Goal: Task Accomplishment & Management: Use online tool/utility

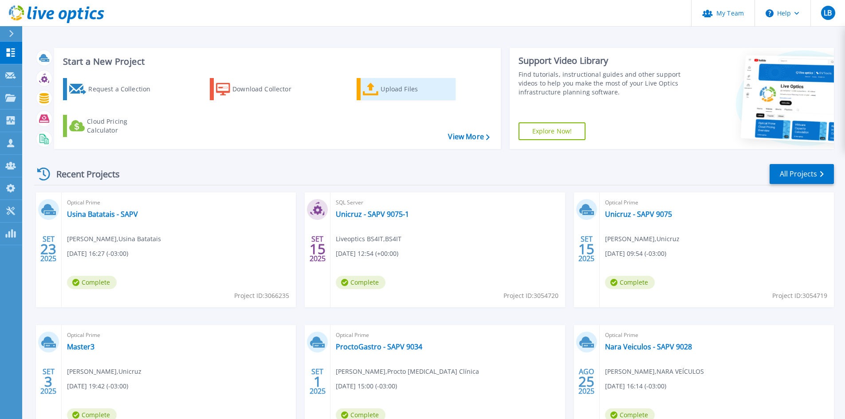
click at [364, 88] on icon at bounding box center [371, 89] width 16 height 13
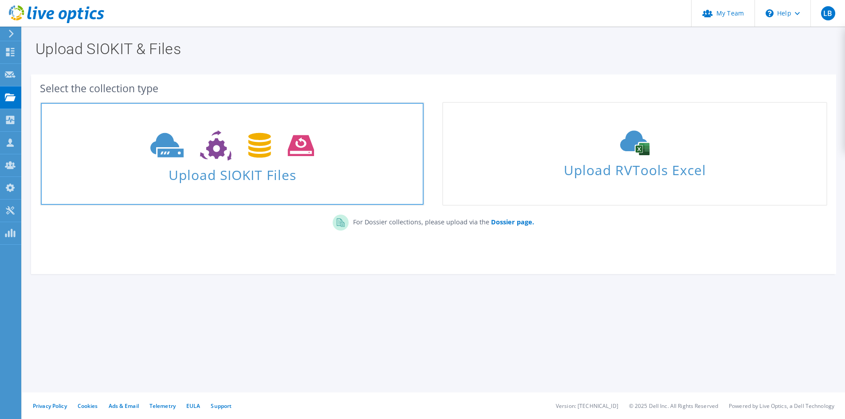
click at [214, 159] on icon at bounding box center [232, 145] width 164 height 31
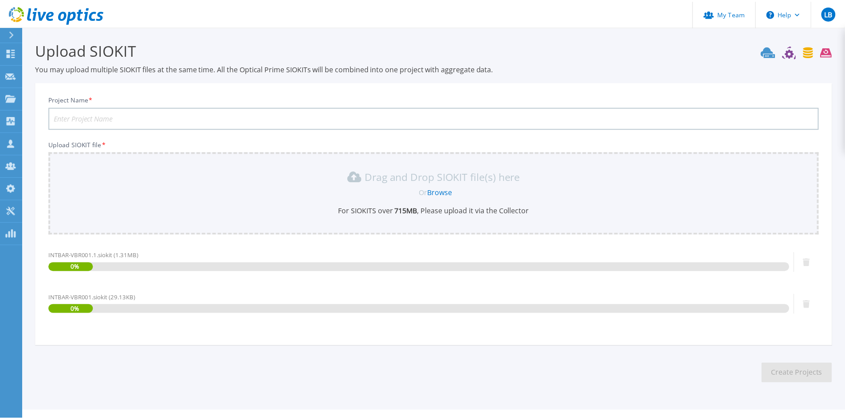
scroll to position [19, 0]
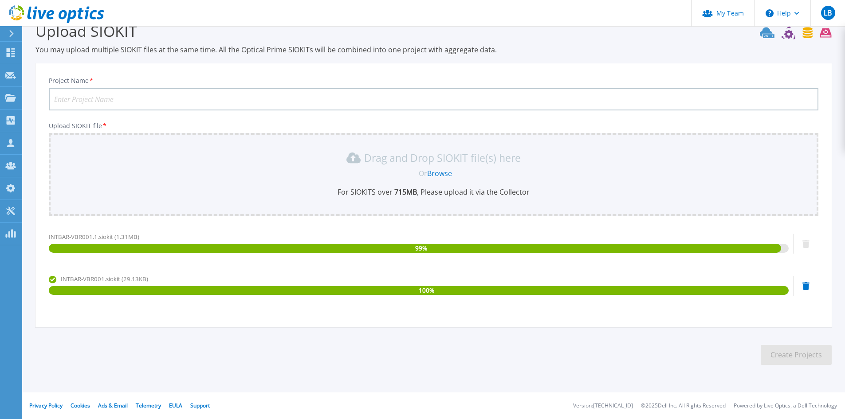
drag, startPoint x: 71, startPoint y: 98, endPoint x: 88, endPoint y: 121, distance: 29.3
click at [71, 98] on input "Project Name *" at bounding box center [433, 99] width 769 height 22
type input "INTECOM - Refresh Datacenter 2025"
click at [821, 356] on button "Create Projects" at bounding box center [795, 355] width 71 height 20
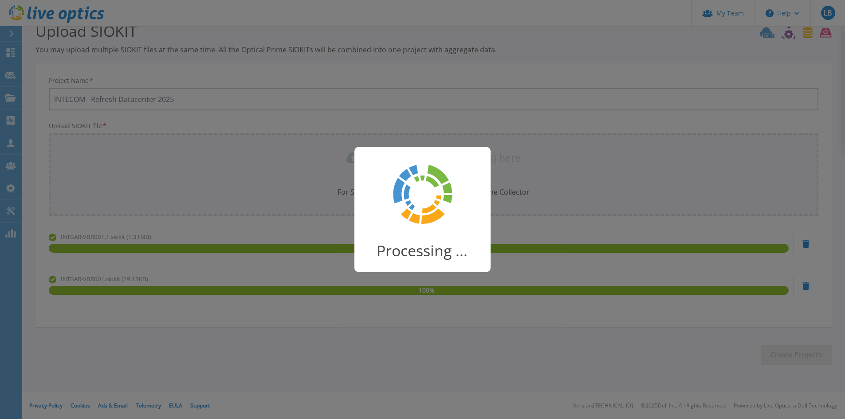
scroll to position [2, 0]
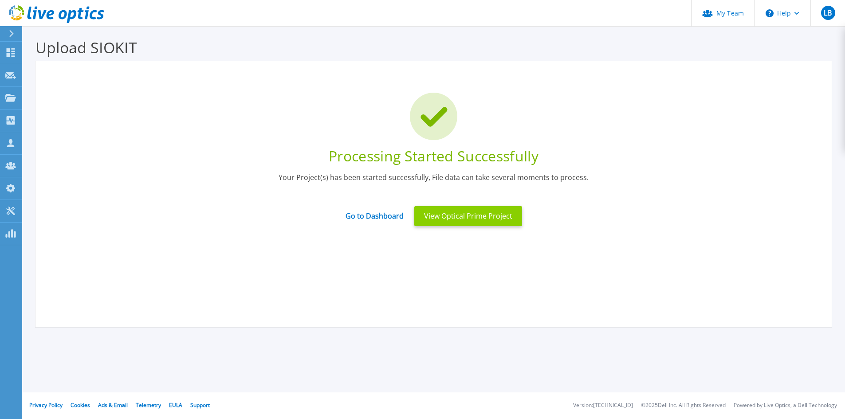
click at [446, 218] on button "View Optical Prime Project" at bounding box center [468, 216] width 108 height 20
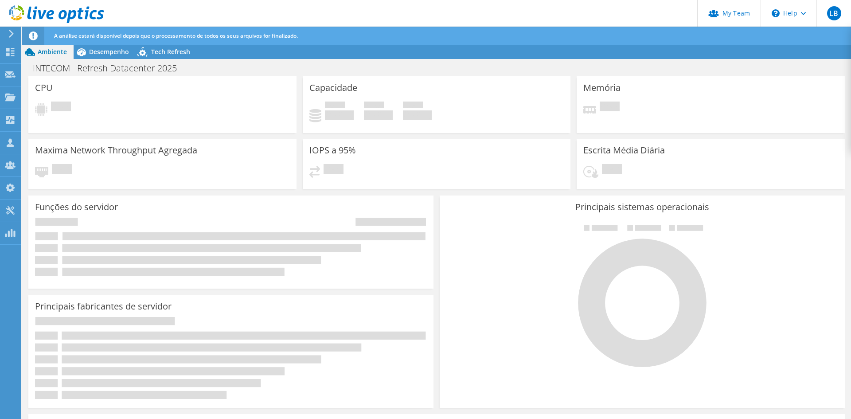
radio input "true"
radio input "false"
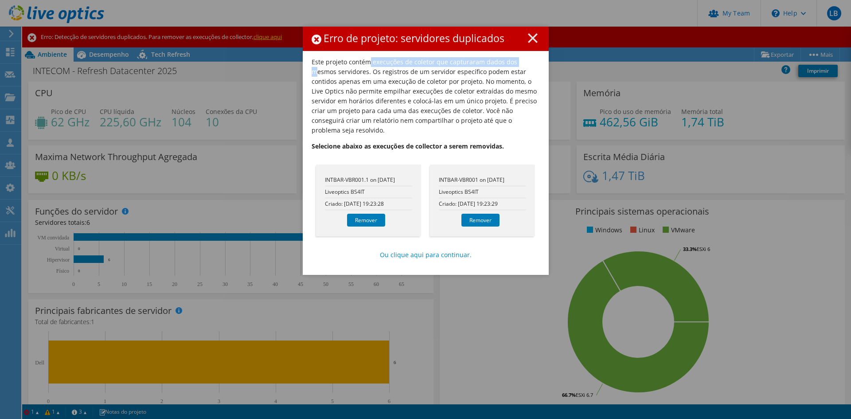
drag, startPoint x: 364, startPoint y: 64, endPoint x: 517, endPoint y: 65, distance: 153.0
click at [517, 65] on p "Este projeto contém execuções de coletor que capturaram dados dos mesmos servid…" at bounding box center [426, 96] width 228 height 78
drag, startPoint x: 345, startPoint y: 73, endPoint x: 452, endPoint y: 76, distance: 106.4
click at [451, 76] on p "Este projeto contém execuções de coletor que capturaram dados dos mesmos servid…" at bounding box center [426, 96] width 228 height 78
click at [368, 214] on link "Remover" at bounding box center [366, 220] width 38 height 13
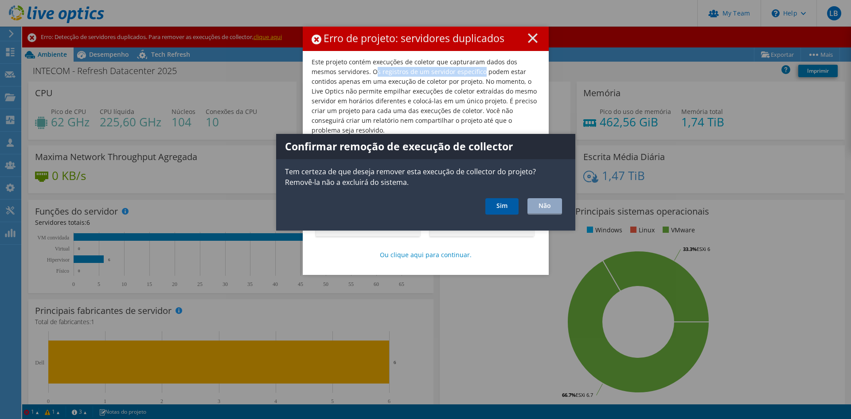
click at [512, 200] on link "Sim" at bounding box center [501, 206] width 33 height 16
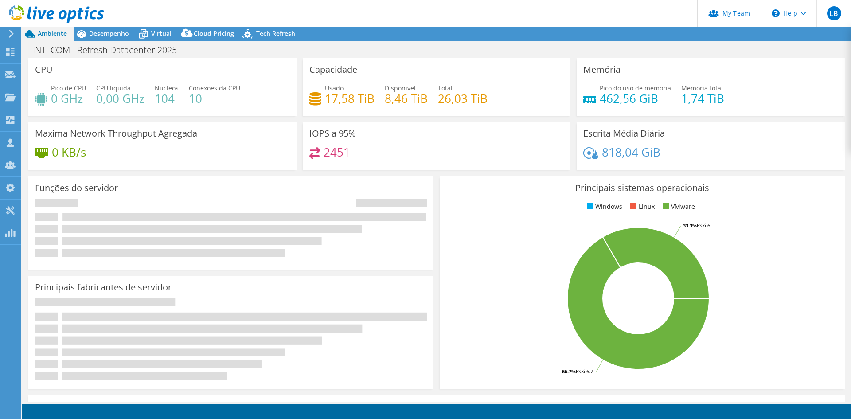
radio input "true"
radio input "false"
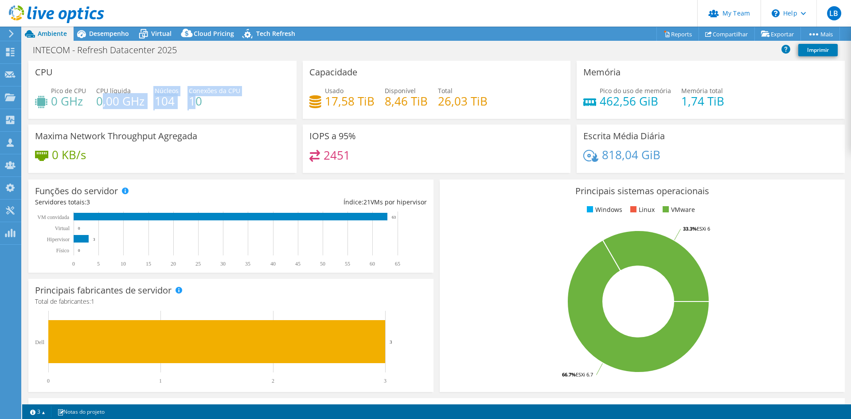
drag, startPoint x: 194, startPoint y: 100, endPoint x: 100, endPoint y: 99, distance: 93.5
click at [100, 99] on div "Pico de CPU 0 GHz CPU líquida 0,00 GHz Núcleos 104 Conexões da CPU 10" at bounding box center [162, 100] width 255 height 29
click at [246, 91] on div "Pico de CPU 0 GHz CPU líquida 0,00 GHz Núcleos 104 Conexões da CPU 10" at bounding box center [162, 100] width 255 height 29
drag, startPoint x: 131, startPoint y: 101, endPoint x: 102, endPoint y: 99, distance: 28.9
click at [102, 99] on div "Pico de CPU 0 GHz CPU líquida 0,00 GHz Núcleos 104 Conexões da CPU 10" at bounding box center [162, 100] width 255 height 29
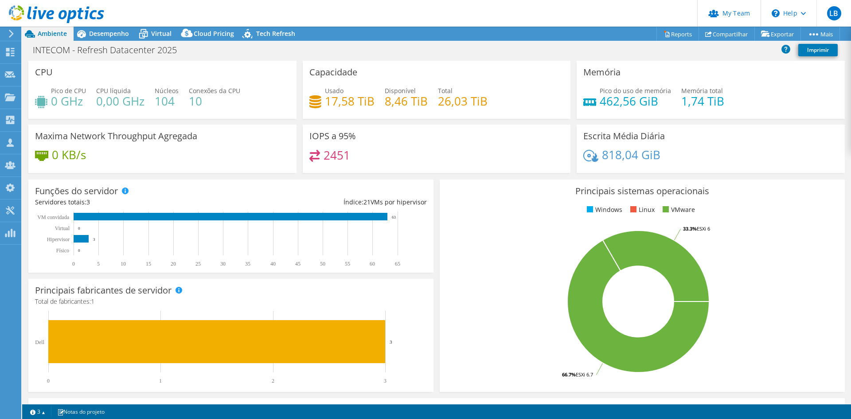
click at [143, 84] on div "CPU Pico de CPU 0 GHz CPU líquida 0,00 GHz Núcleos 104 Conexões da CPU 10" at bounding box center [162, 90] width 268 height 58
click at [70, 99] on h4 "0 GHz" at bounding box center [68, 101] width 35 height 10
click at [161, 96] on h4 "104" at bounding box center [167, 101] width 24 height 10
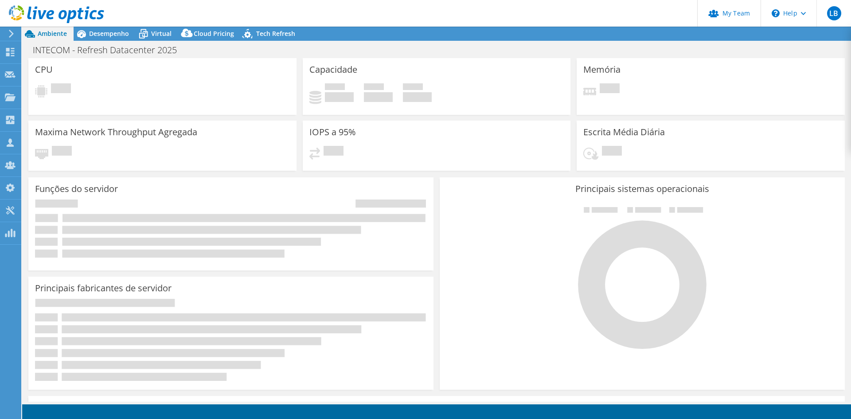
select select "USD"
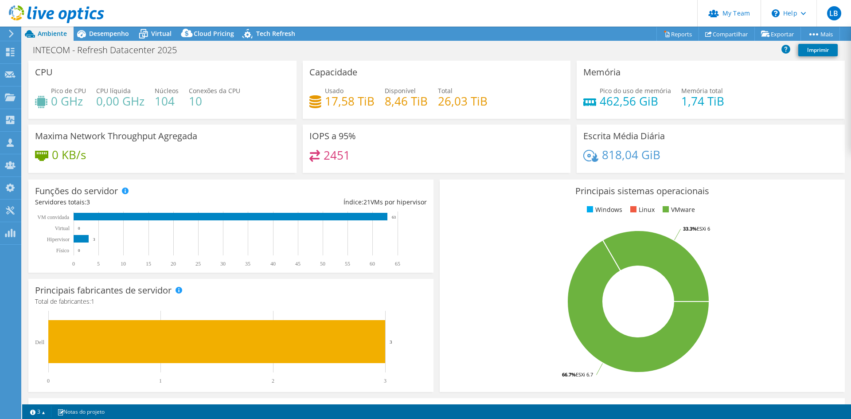
drag, startPoint x: 106, startPoint y: 35, endPoint x: 101, endPoint y: 73, distance: 38.4
click at [106, 35] on span "Desempenho" at bounding box center [109, 33] width 40 height 8
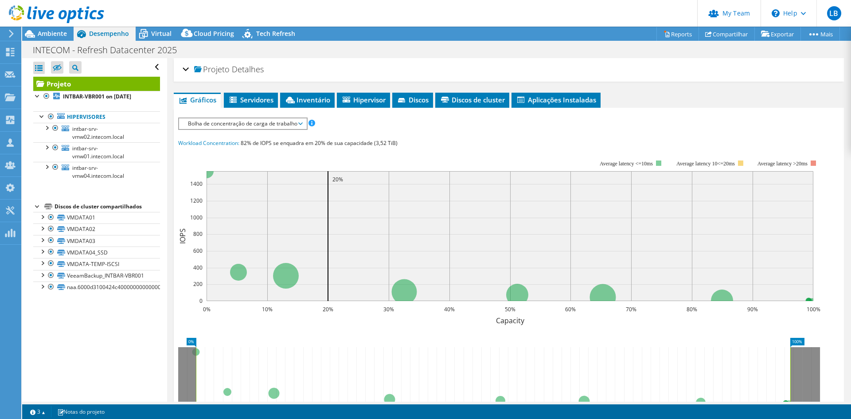
click at [242, 129] on span "Bolha de concentração de carga de trabalho" at bounding box center [243, 123] width 118 height 11
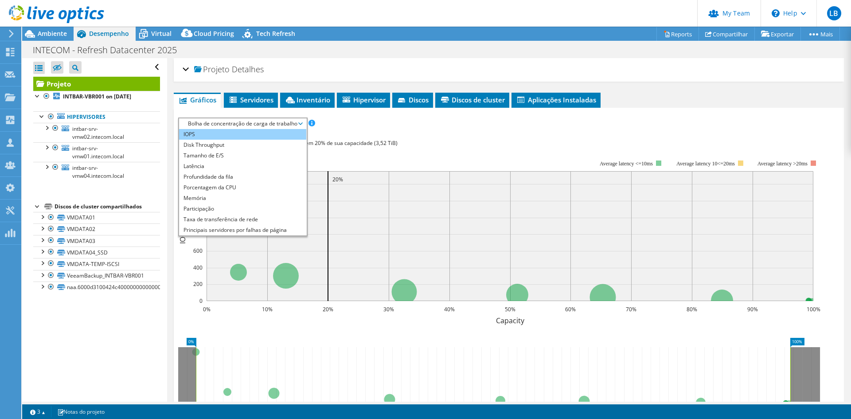
click at [229, 134] on li "IOPS" at bounding box center [242, 134] width 127 height 11
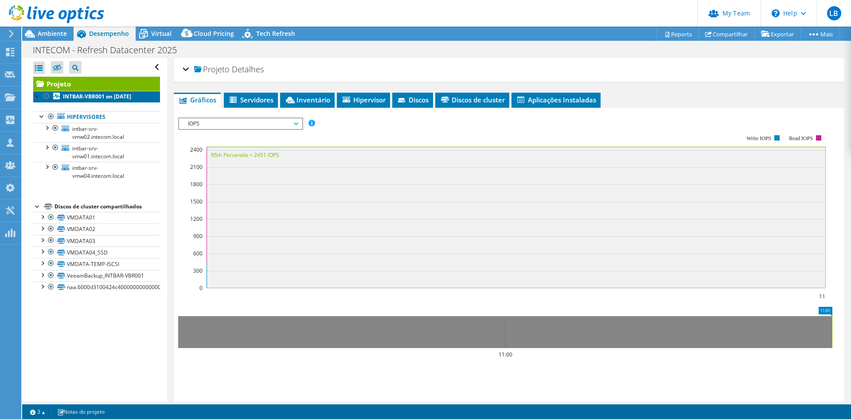
click at [129, 96] on b "INTBAR-VBR001 on 10/6/2025" at bounding box center [97, 97] width 68 height 8
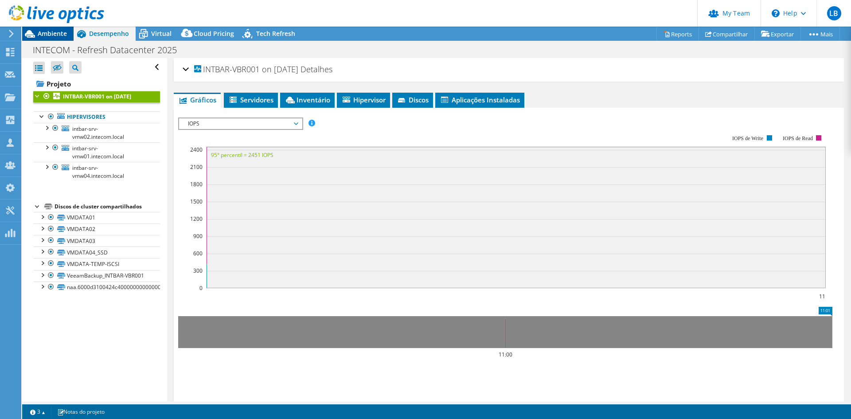
click at [42, 35] on span "Ambiente" at bounding box center [52, 33] width 29 height 8
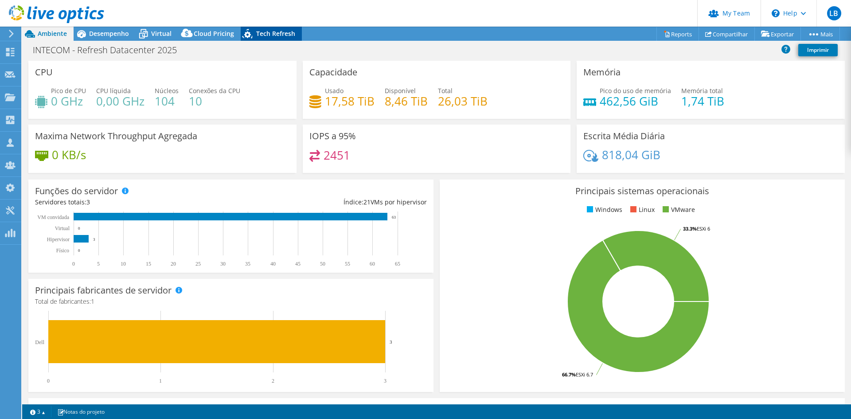
click at [247, 31] on icon at bounding box center [249, 35] width 16 height 18
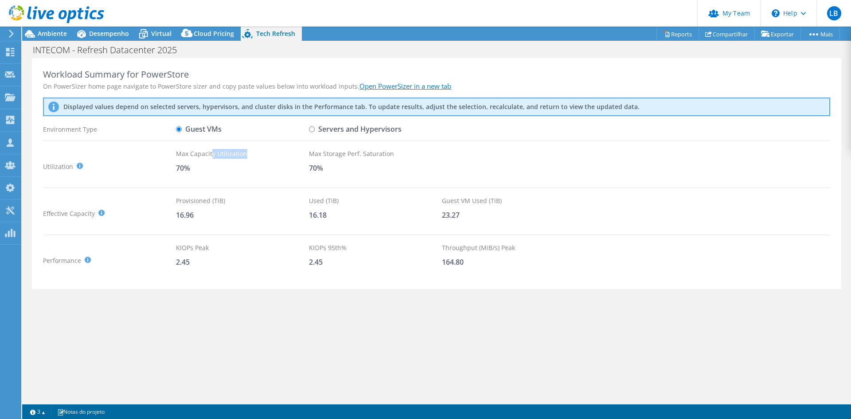
drag, startPoint x: 212, startPoint y: 153, endPoint x: 250, endPoint y: 153, distance: 37.7
click at [250, 153] on div "Max Capacity Utilization" at bounding box center [242, 154] width 133 height 10
drag, startPoint x: 348, startPoint y: 156, endPoint x: 403, endPoint y: 157, distance: 54.6
click at [403, 157] on div "Max Storage Perf. Saturation" at bounding box center [375, 154] width 133 height 10
click at [473, 153] on div "Utilization It is generally recommended to leave around a 30% buffer for storag…" at bounding box center [436, 166] width 787 height 35
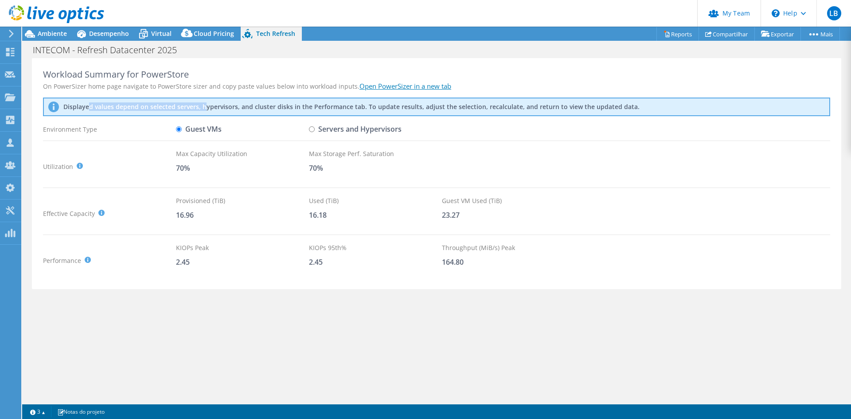
drag, startPoint x: 88, startPoint y: 107, endPoint x: 205, endPoint y: 109, distance: 117.1
click at [205, 109] on p "Displayed values depend on selected servers, hypervisors, and cluster disks in …" at bounding box center [273, 107] width 421 height 8
click at [102, 77] on div "Workload Summary for PowerStore" at bounding box center [436, 74] width 787 height 11
drag, startPoint x: 71, startPoint y: 75, endPoint x: 188, endPoint y: 75, distance: 116.2
click at [188, 75] on div "Workload Summary for PowerStore" at bounding box center [436, 74] width 787 height 11
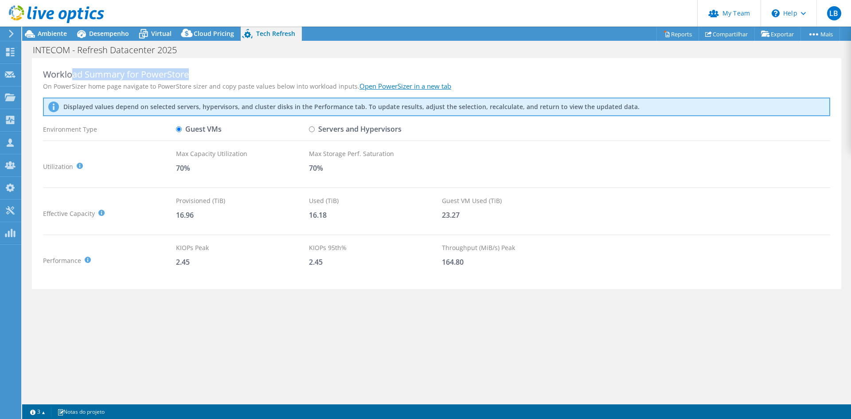
click at [200, 75] on div "Workload Summary for PowerStore" at bounding box center [436, 74] width 787 height 11
click at [193, 29] on icon at bounding box center [187, 35] width 18 height 18
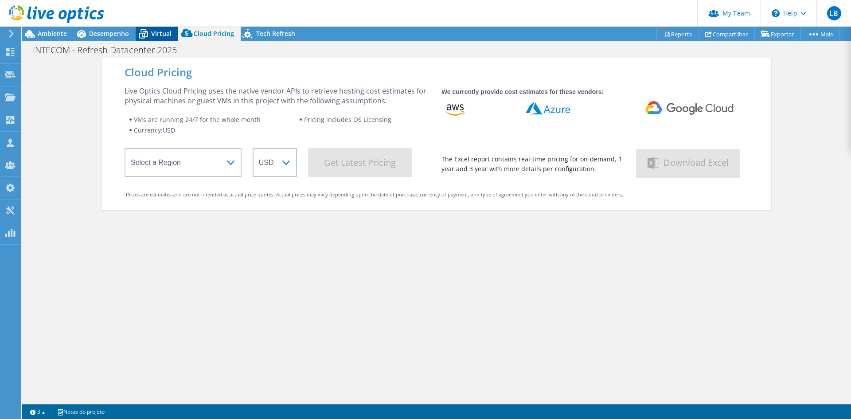
click at [151, 31] on icon at bounding box center [144, 34] width 16 height 16
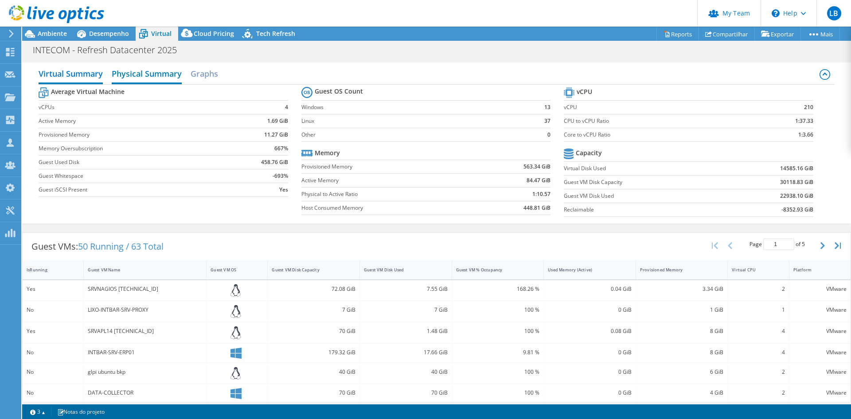
click at [148, 69] on h2 "Physical Summary" at bounding box center [147, 75] width 70 height 20
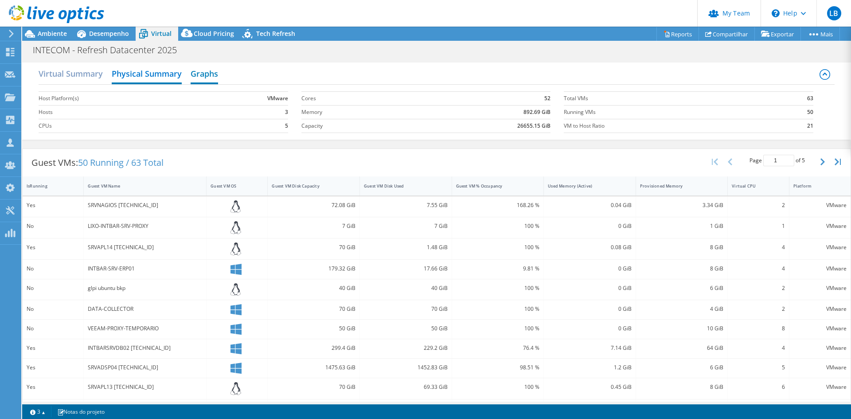
click at [206, 75] on h2 "Graphs" at bounding box center [204, 75] width 27 height 20
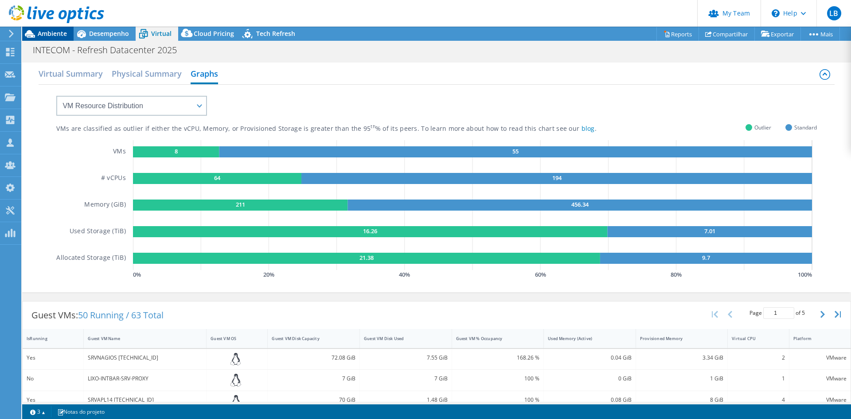
click at [54, 33] on span "Ambiente" at bounding box center [52, 33] width 29 height 8
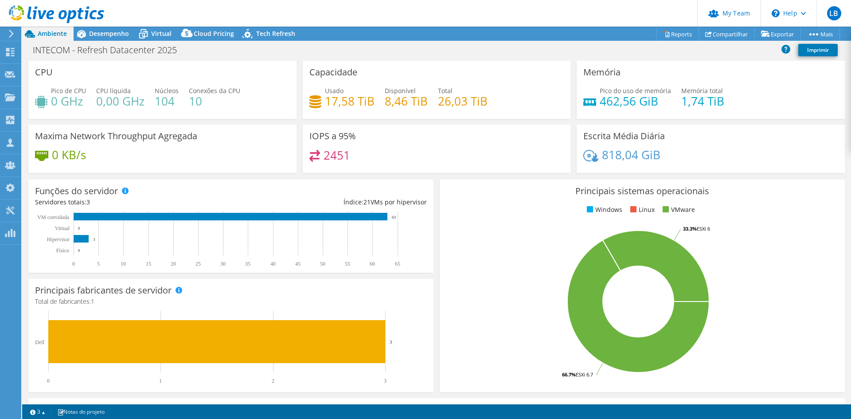
click at [118, 109] on div "Pico de CPU 0 GHz CPU líquida 0,00 GHz Núcleos 104 Conexões da CPU 10" at bounding box center [162, 100] width 255 height 29
drag, startPoint x: 118, startPoint y: 102, endPoint x: 225, endPoint y: 101, distance: 107.3
click at [203, 102] on div "Pico de CPU 0 GHz CPU líquida 0,00 GHz Núcleos 104 Conexões da CPU 10" at bounding box center [162, 100] width 255 height 29
click at [228, 101] on h4 "10" at bounding box center [214, 101] width 51 height 10
click at [13, 31] on icon at bounding box center [11, 34] width 7 height 8
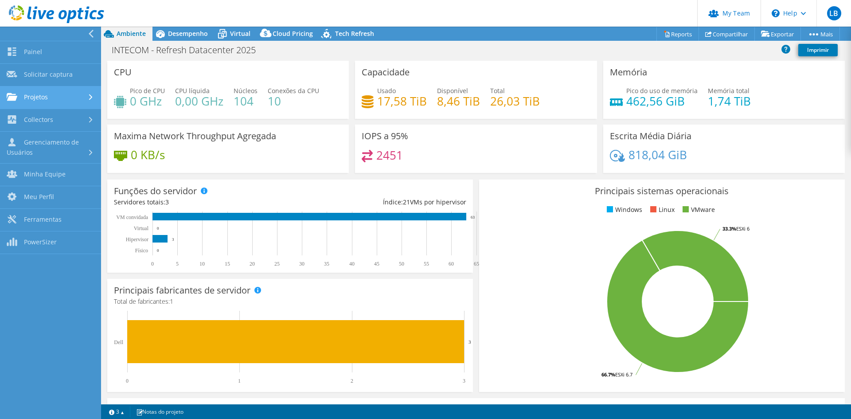
click at [40, 93] on link "Projetos" at bounding box center [50, 97] width 101 height 23
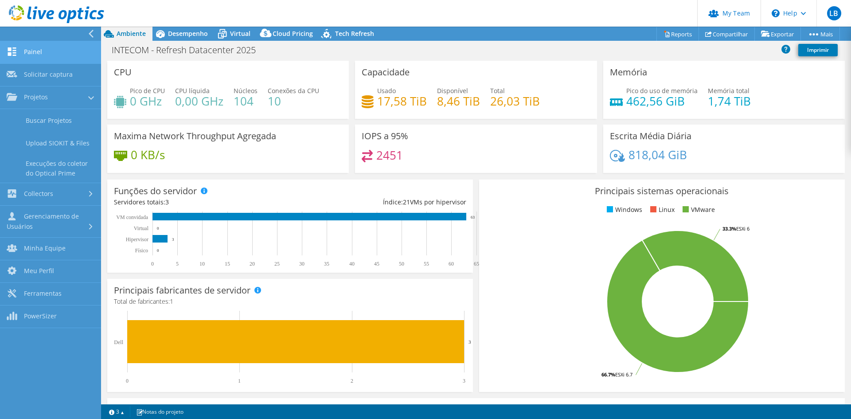
click at [41, 47] on link "Painel" at bounding box center [50, 52] width 101 height 23
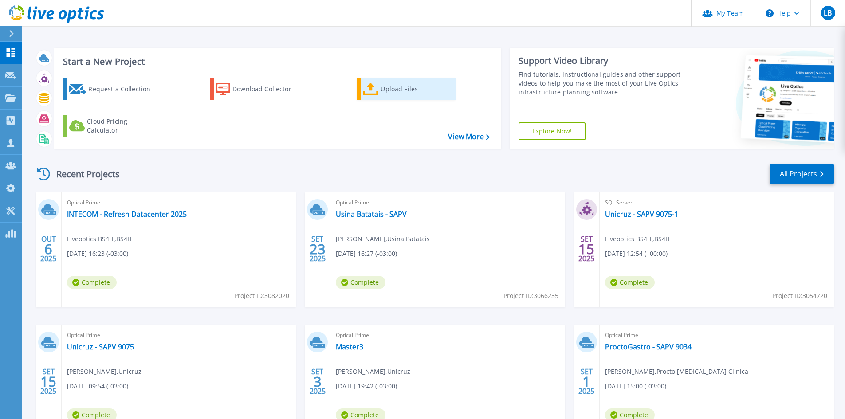
click at [414, 92] on div "Upload Files" at bounding box center [415, 89] width 71 height 18
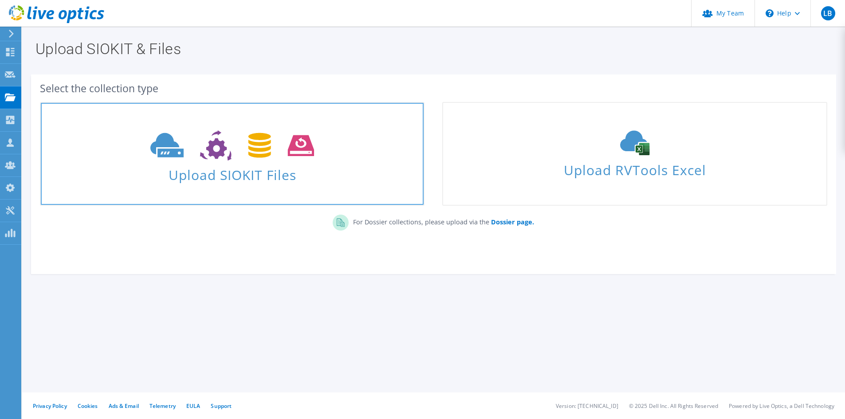
click at [238, 163] on span at bounding box center [232, 144] width 383 height 37
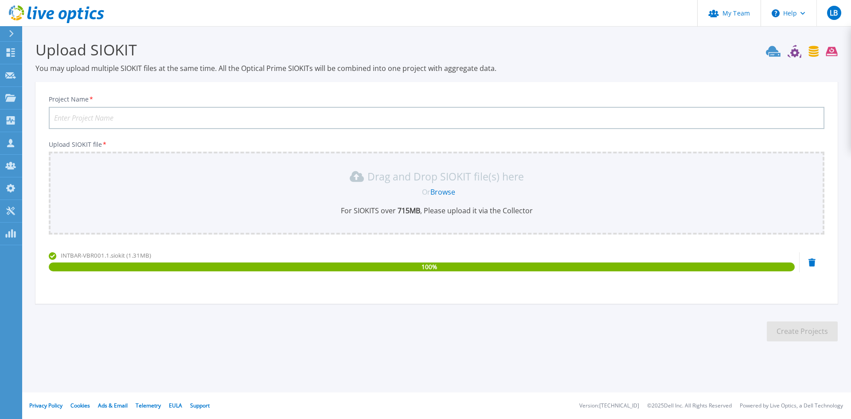
click at [214, 120] on input "Project Name *" at bounding box center [437, 118] width 776 height 22
click at [181, 116] on input "INTECOM - Refresh Datacenter 2025" at bounding box center [437, 118] width 776 height 22
type input "INTECOM - Refresh Datacenter 2025 v2"
click at [786, 328] on button "Create Projects" at bounding box center [802, 331] width 71 height 20
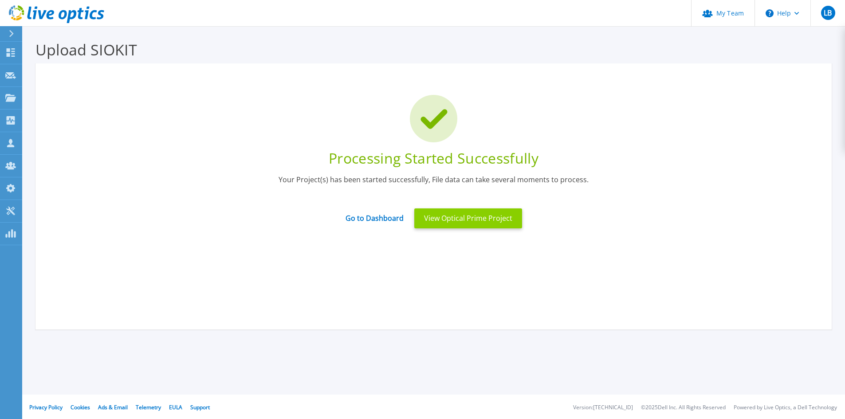
click at [440, 226] on button "View Optical Prime Project" at bounding box center [468, 218] width 108 height 20
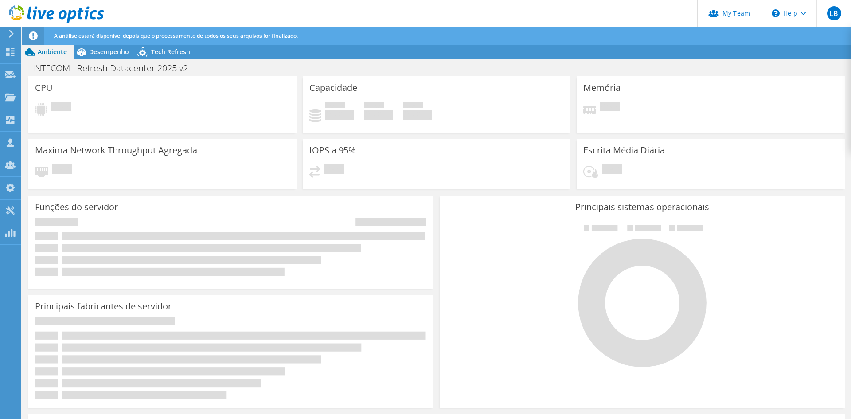
click at [280, 11] on header "LB Administrador de Equipe do Canal Liveoptics BS4IT [EMAIL_ADDRESS][DOMAIN_NAM…" at bounding box center [425, 13] width 851 height 27
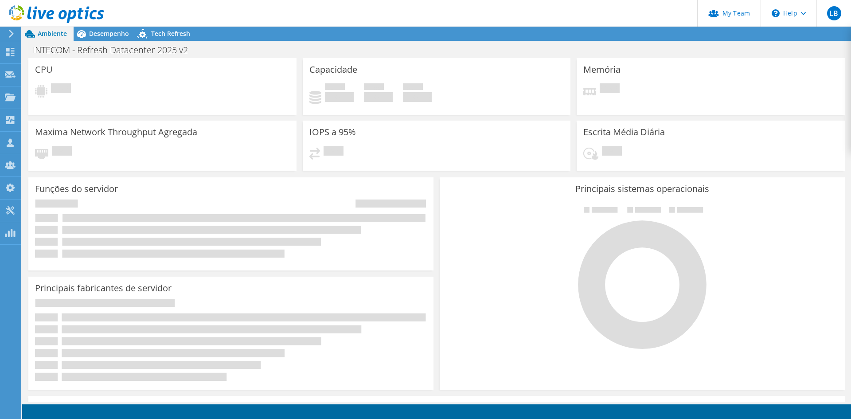
radio input "true"
radio input "false"
